Goal: Check status: Verify the current state of an ongoing process or item

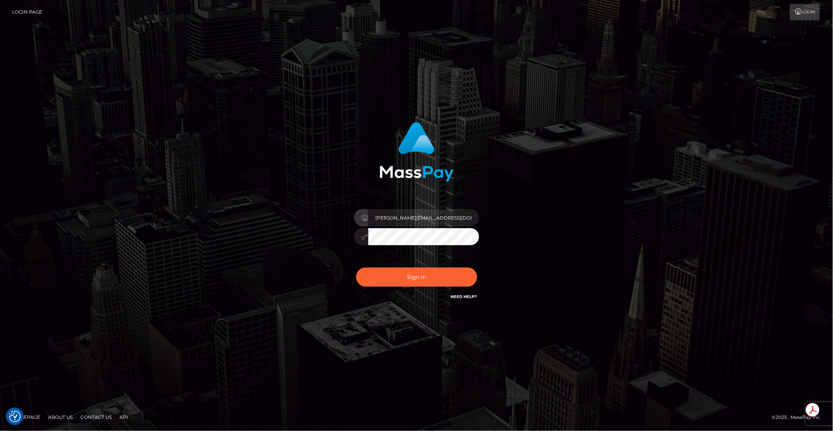
click at [424, 224] on input "brent@masspay.io" at bounding box center [423, 218] width 111 height 18
type input "brentg"
click at [409, 284] on button "Sign in" at bounding box center [416, 277] width 121 height 19
type input "brentg"
click at [406, 283] on button "Sign in" at bounding box center [416, 277] width 121 height 19
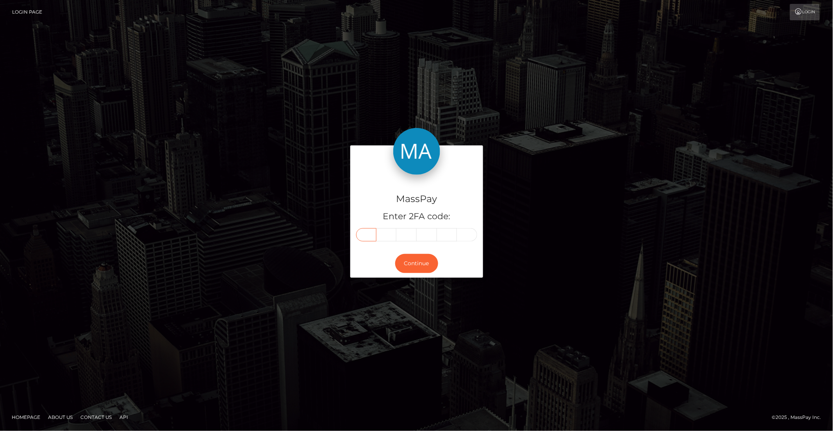
paste input "1"
type input "1"
type input "6"
type input "5"
type input "9"
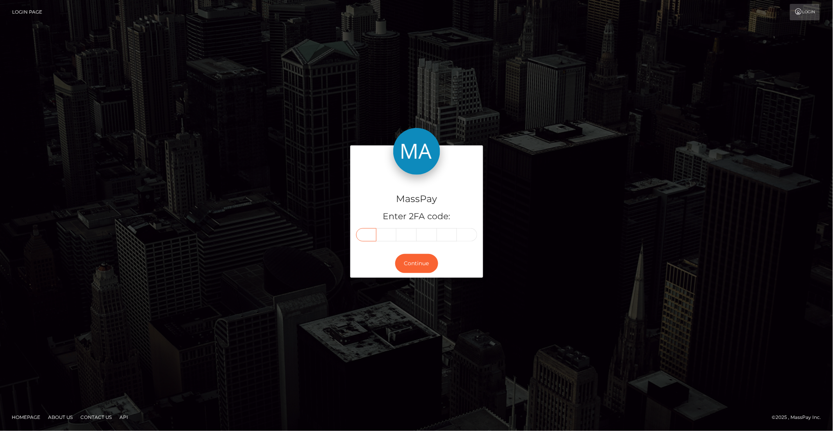
type input "0"
type input "1"
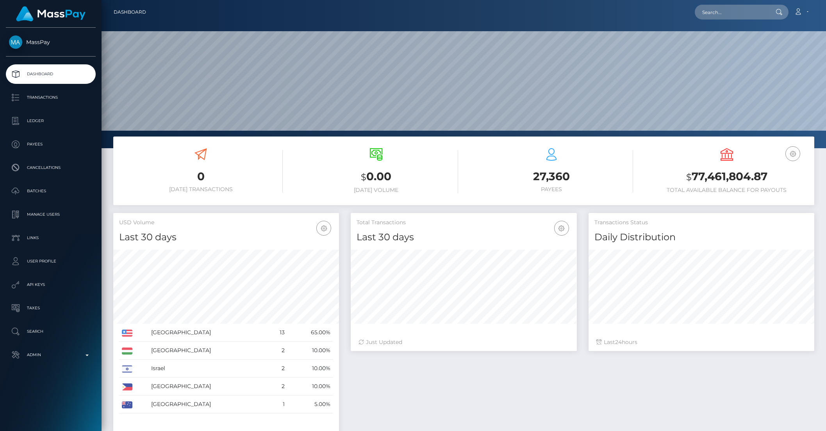
scroll to position [138, 225]
click at [737, 8] on input "text" at bounding box center [730, 12] width 73 height 15
paste input "656d3b15-7d72-11f0-8023-0266f44cc279"
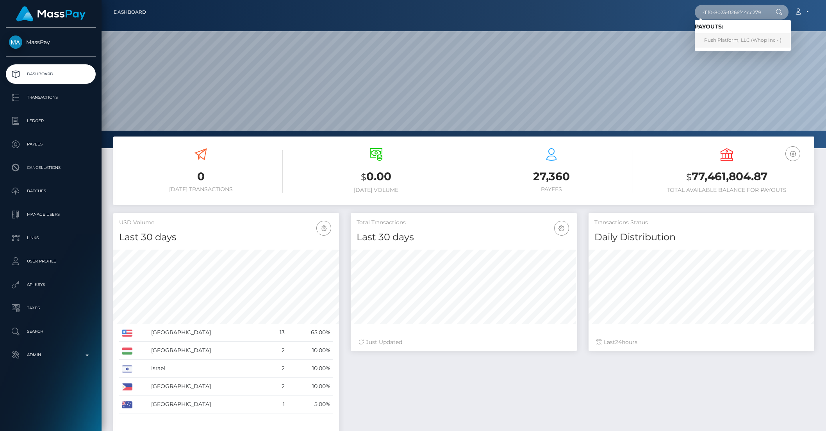
type input "656d3b15-7d72-11f0-8023-0266f44cc279"
click at [724, 37] on link "Push Platform, LLC (Whop Inc - )" at bounding box center [742, 40] width 96 height 14
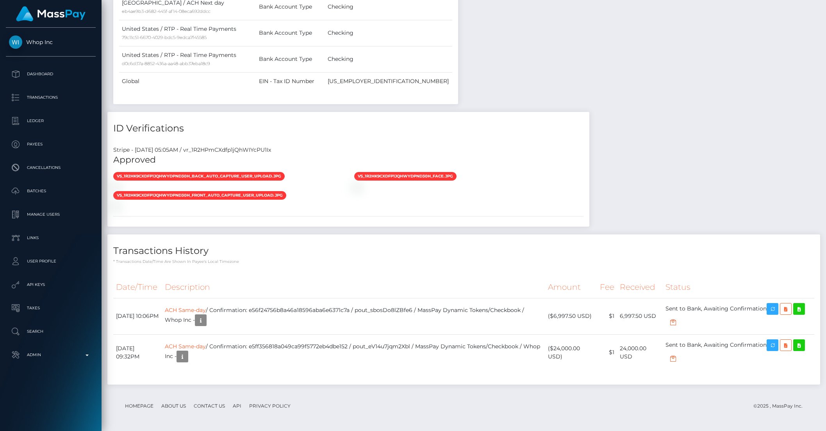
scroll to position [943, 0]
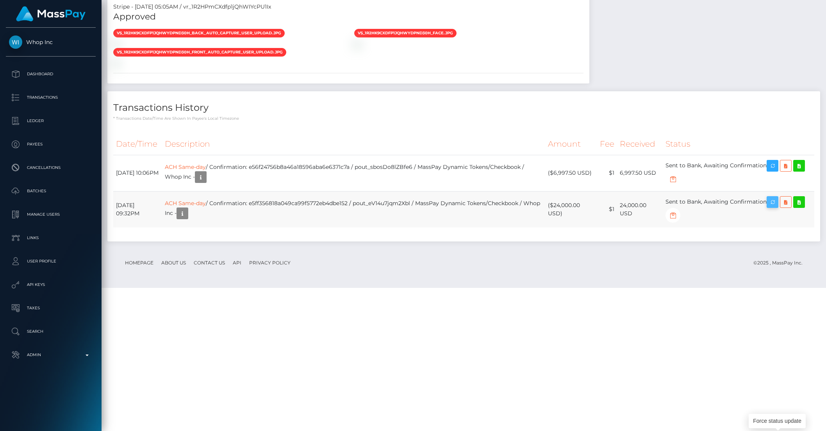
click at [777, 207] on icon "button" at bounding box center [771, 202] width 9 height 10
click at [335, 191] on td "ACH Same-day / Confirmation: e56f24756b8a46a18596aba6e6371c7a / pout_sbosDo8lZB…" at bounding box center [353, 173] width 383 height 36
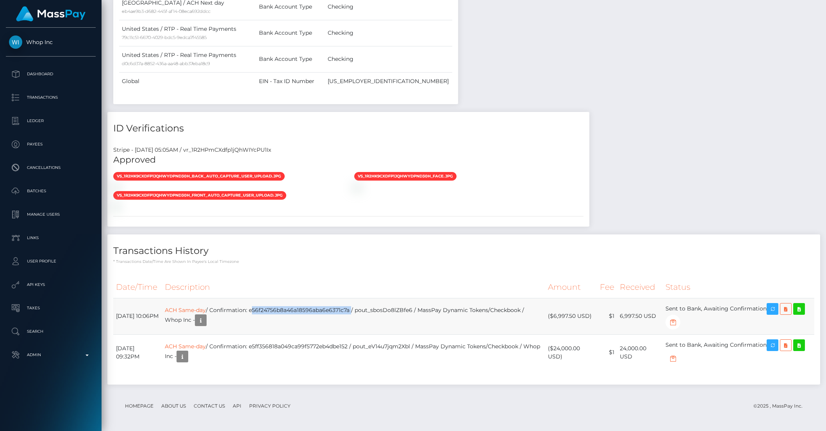
copy td "e56f24756b8a46a18596aba6e6371c7a"
click at [301, 346] on td "ACH Same-day / Confirmation: e5ff356818a049ca99f5772eb4dbe152 / pout_eV14u7jqm2…" at bounding box center [353, 352] width 383 height 36
copy td "e5ff356818a049ca99f5772eb4dbe152"
click at [298, 266] on div "Transactions History * Transactions date/time are shown in payee's local timezo…" at bounding box center [463, 310] width 712 height 150
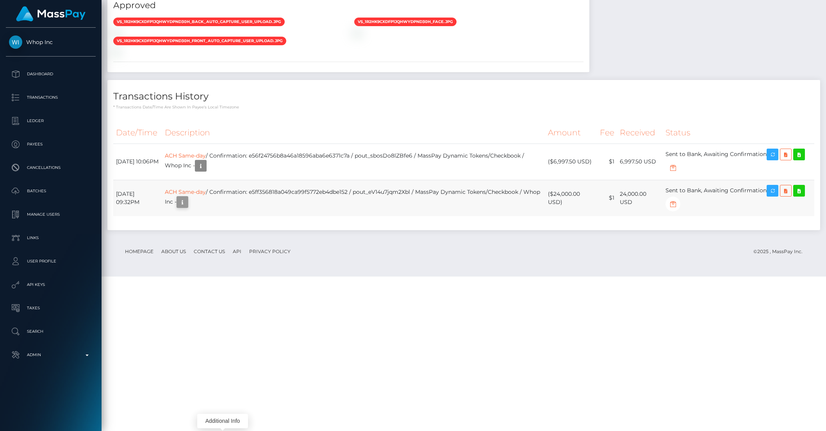
click at [187, 207] on icon "button" at bounding box center [182, 202] width 9 height 10
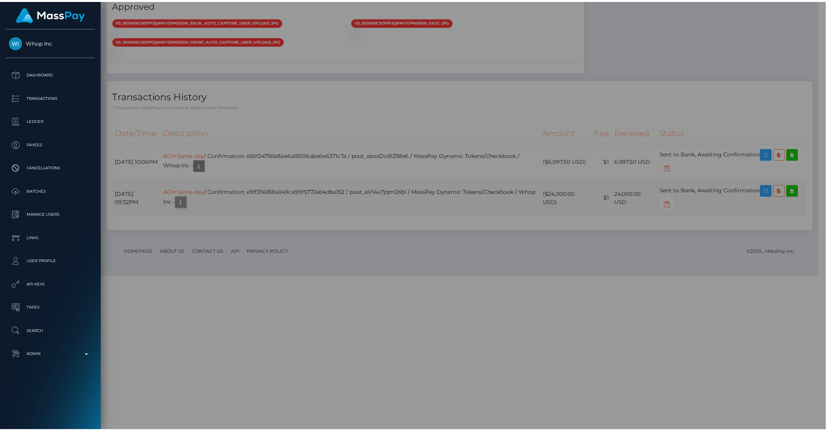
scroll to position [390217, 390085]
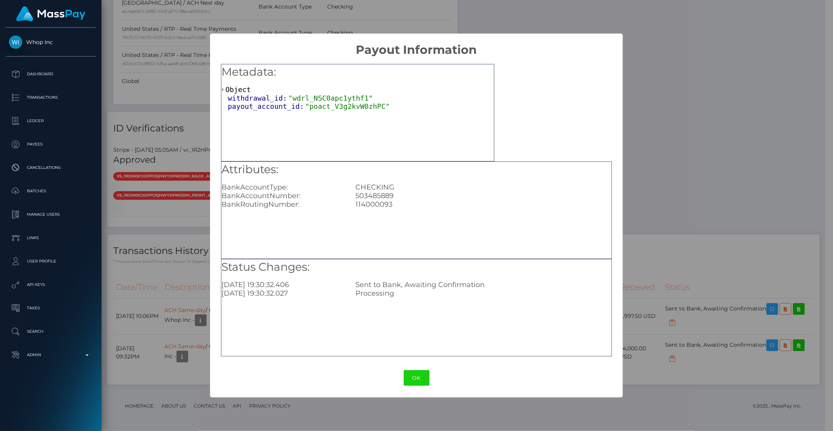
click at [151, 358] on div "× Payout Information Metadata: Object withdrawal_id: "wdrl_NSC0apc1ythf1" payou…" at bounding box center [416, 215] width 833 height 431
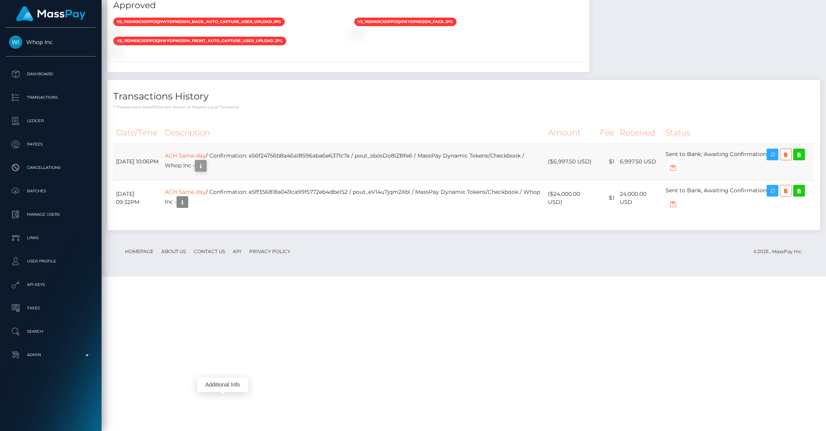
click at [206, 172] on button "button" at bounding box center [201, 166] width 12 height 12
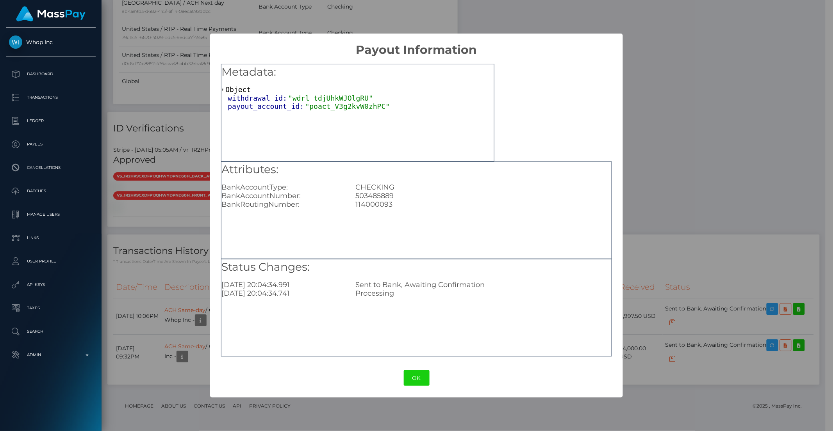
click at [183, 302] on div "× Payout Information Metadata: Object withdrawal_id: "wdrl_tdjUhkWJOlgRU" payou…" at bounding box center [416, 215] width 833 height 431
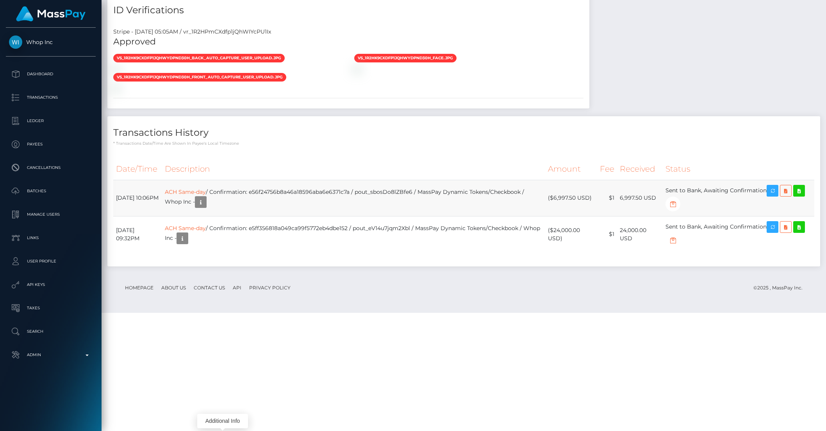
click at [398, 216] on td "ACH Same-day / Confirmation: e56f24756b8a46a18596aba6e6371c7a / pout_sbosDo8lZB…" at bounding box center [353, 198] width 383 height 36
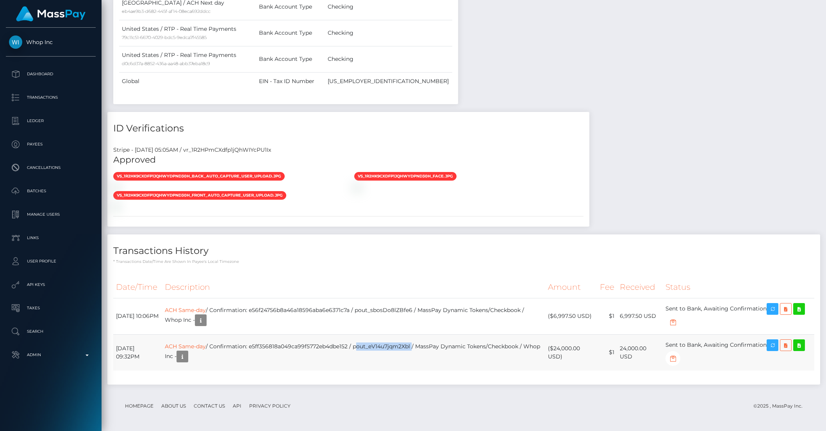
drag, startPoint x: 374, startPoint y: 348, endPoint x: 432, endPoint y: 349, distance: 58.2
click at [432, 349] on td "ACH Same-day / Confirmation: e5ff356818a049ca99f5772eb4dbe152 / pout_eV14u7jqm2…" at bounding box center [353, 352] width 383 height 36
copy td "pout_eV14u7jqm2Xbl"
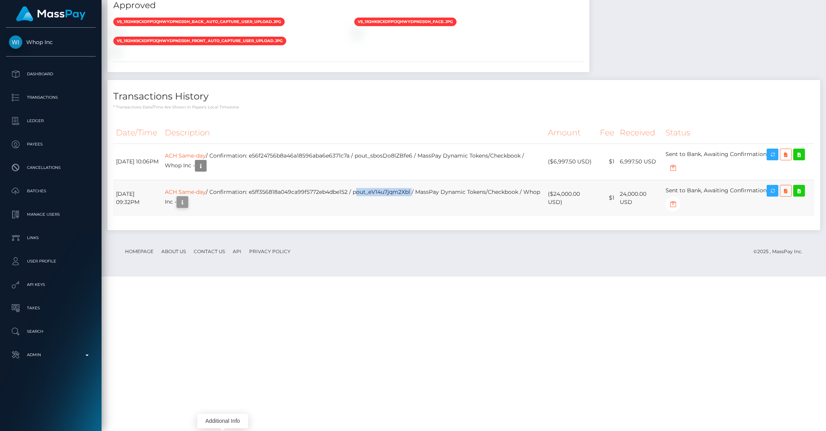
click at [187, 207] on icon "button" at bounding box center [182, 202] width 9 height 10
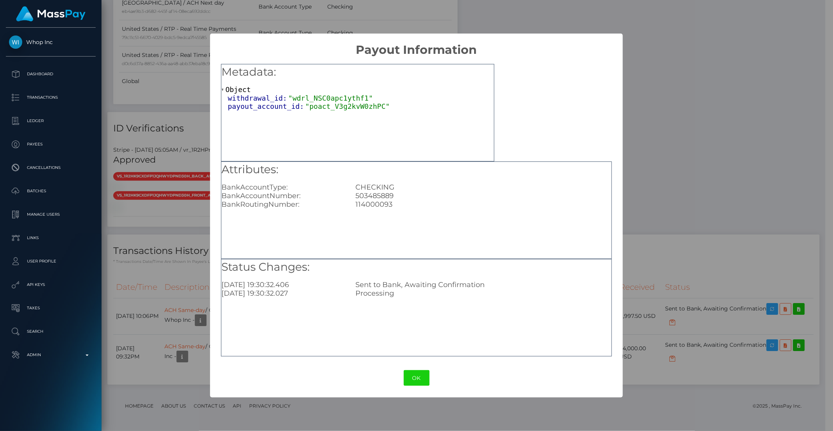
click at [174, 333] on div "× Payout Information Metadata: Object withdrawal_id: "wdrl_NSC0apc1ythf1" payou…" at bounding box center [416, 215] width 833 height 431
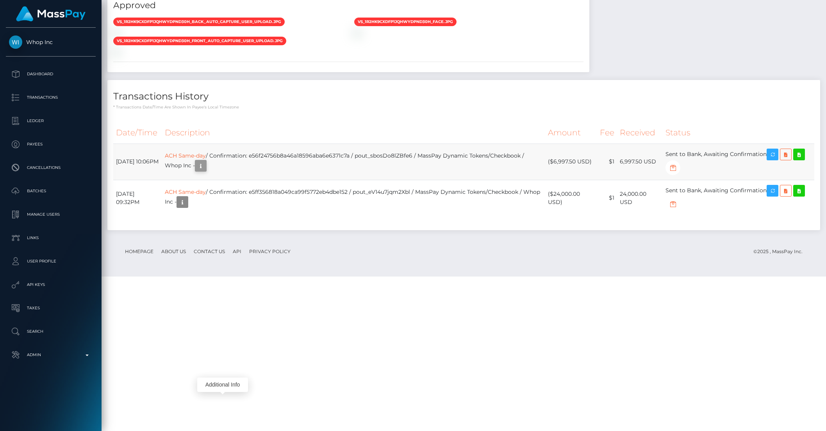
click at [205, 171] on icon "button" at bounding box center [200, 166] width 9 height 10
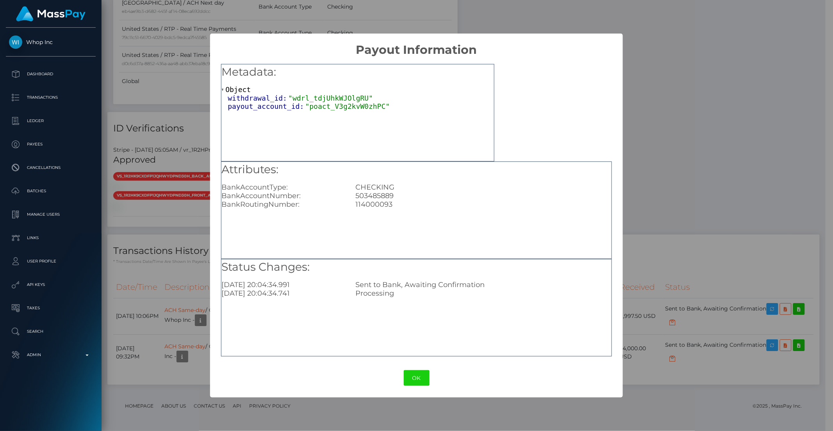
click at [200, 344] on div "× Payout Information Metadata: Object withdrawal_id: "wdrl_tdjUhkWJOlgRU" payou…" at bounding box center [416, 215] width 833 height 431
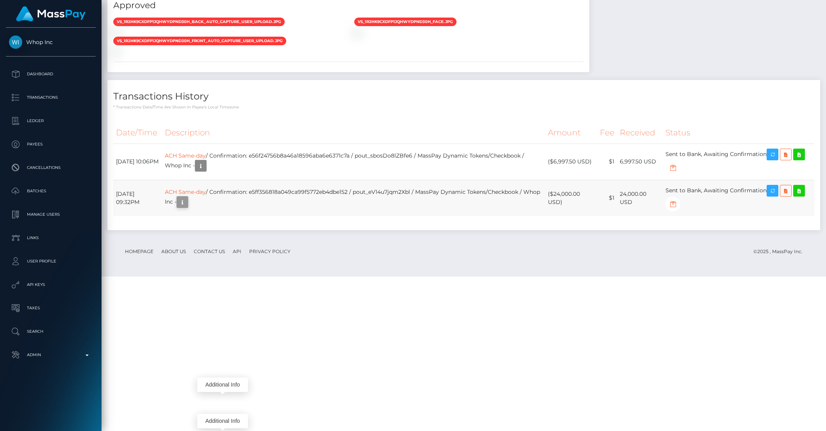
click at [188, 208] on button "button" at bounding box center [182, 202] width 12 height 12
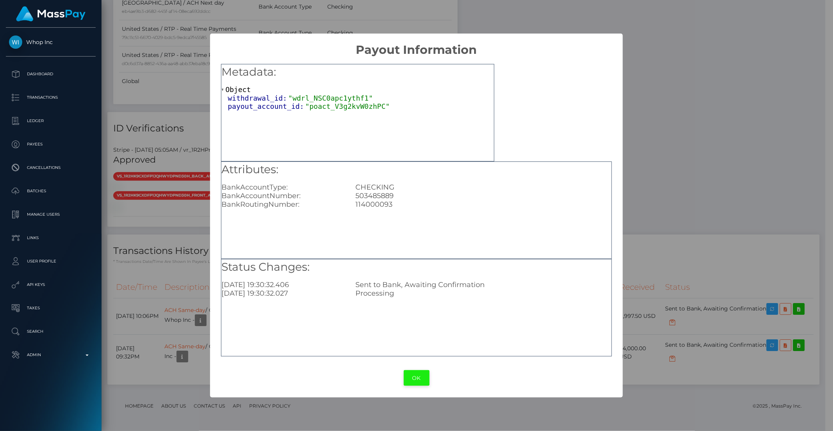
click at [413, 379] on button "OK" at bounding box center [417, 378] width 26 height 16
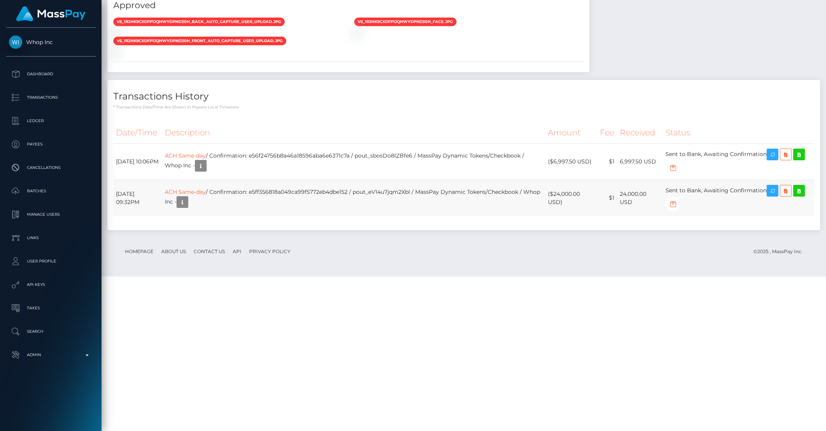
click at [295, 216] on td "ACH Same-day / Confirmation: e5ff356818a049ca99f5772eb4dbe152 / pout_eV14u7jqm2…" at bounding box center [353, 198] width 383 height 36
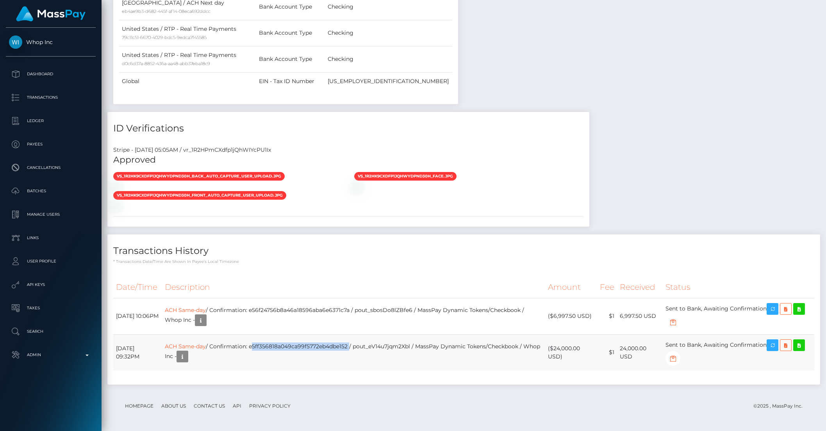
copy td "e5ff356818a049ca99f5772eb4dbe152"
